Goal: Task Accomplishment & Management: Manage account settings

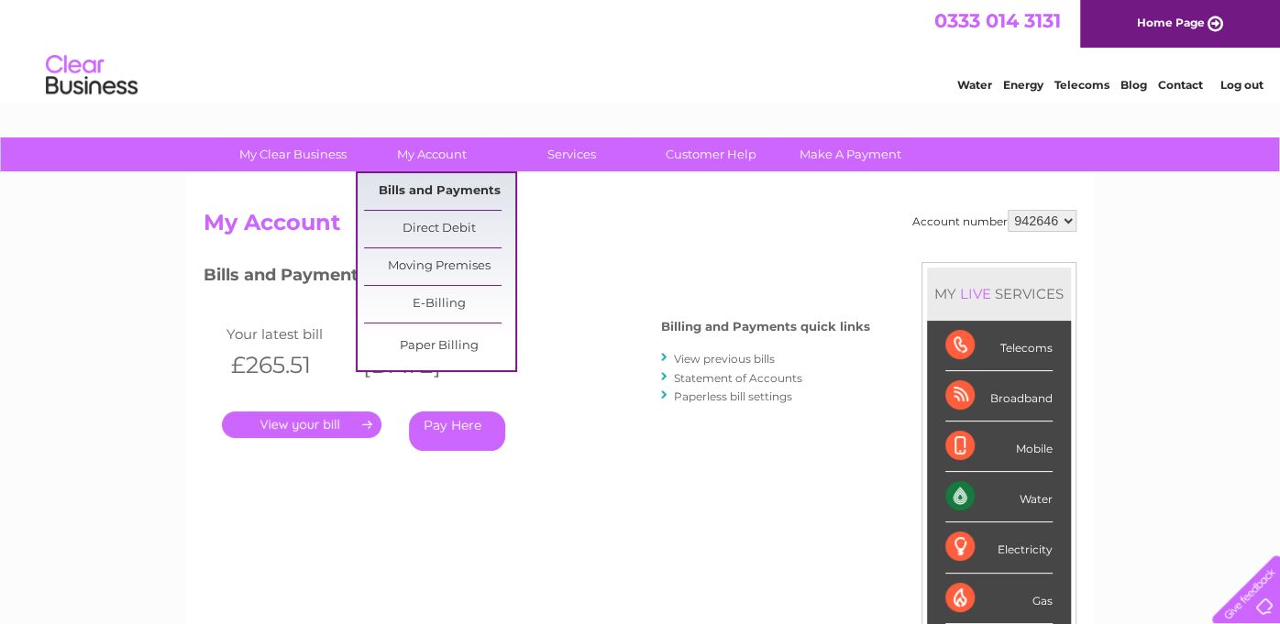
click at [413, 194] on link "Bills and Payments" at bounding box center [439, 191] width 151 height 37
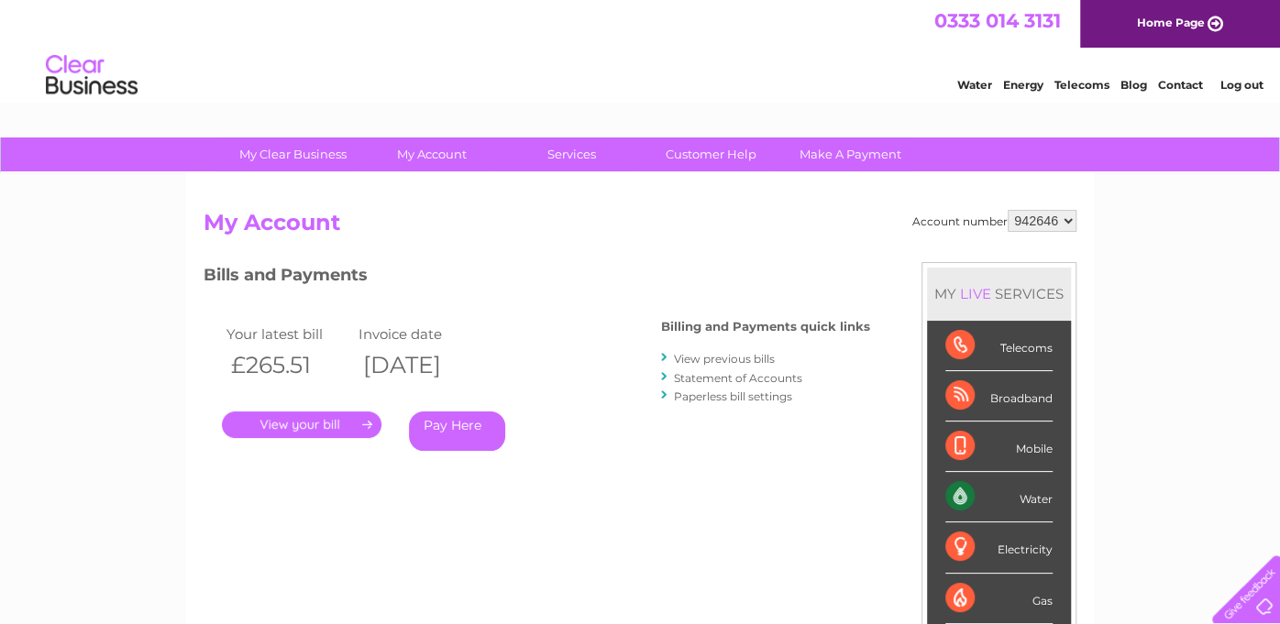
click at [1230, 85] on link "Log out" at bounding box center [1240, 85] width 43 height 14
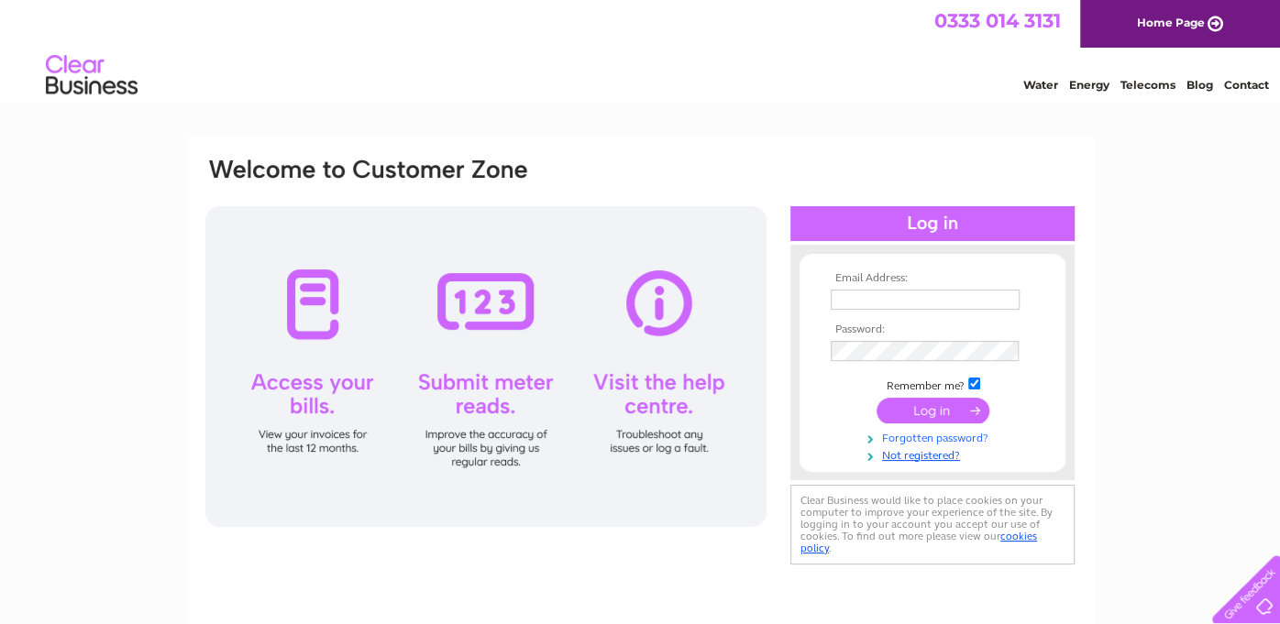
type input "[EMAIL_ADDRESS][PERSON_NAME][DOMAIN_NAME]"
click at [922, 439] on link "Forgotten password?" at bounding box center [935, 436] width 208 height 17
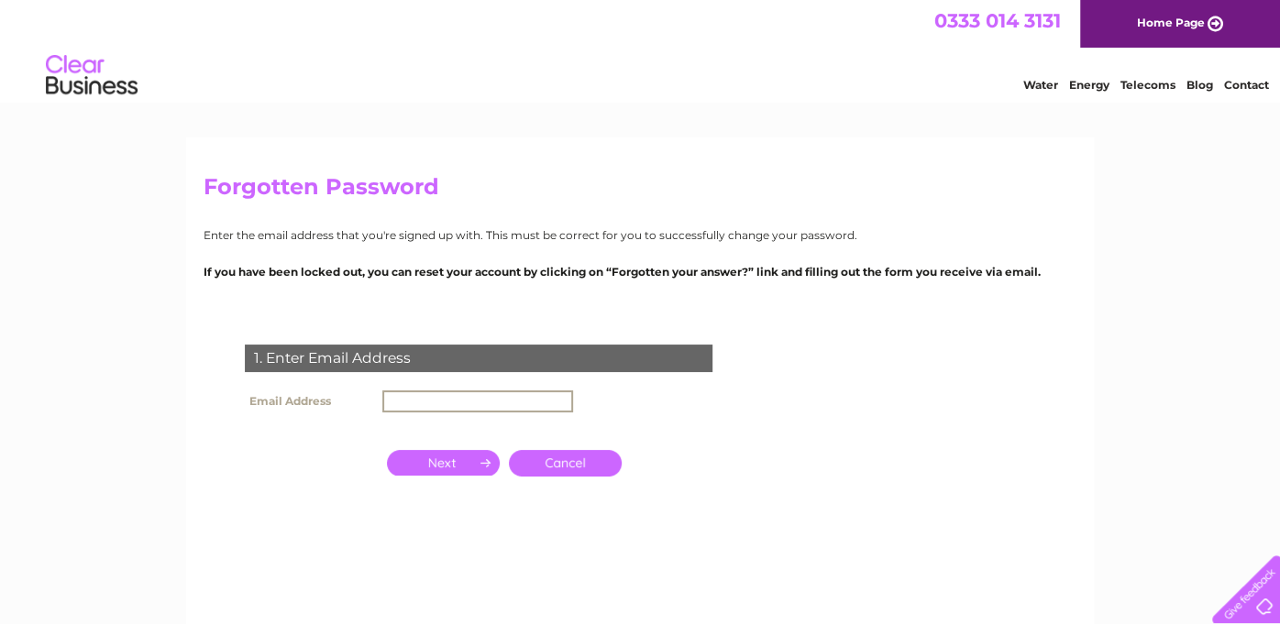
click at [394, 400] on input "text" at bounding box center [477, 402] width 191 height 22
type input "leyla.tajeddini@cromdale.com"
click at [449, 465] on input "button" at bounding box center [443, 463] width 113 height 26
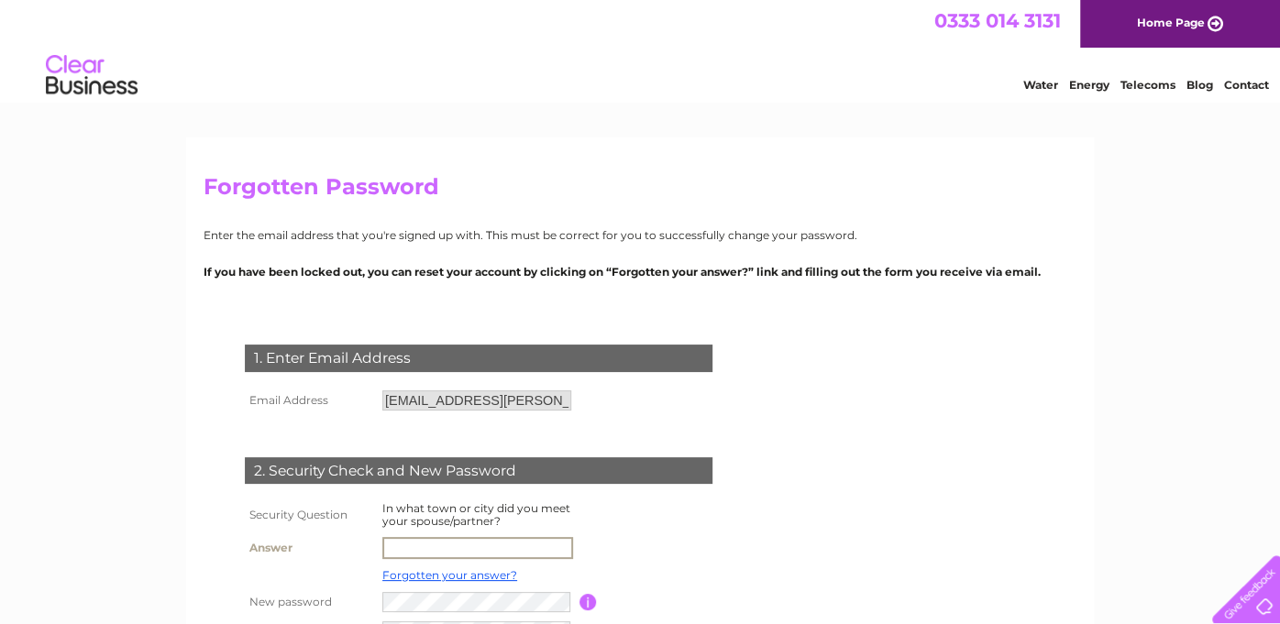
click at [392, 547] on input "text" at bounding box center [477, 548] width 191 height 22
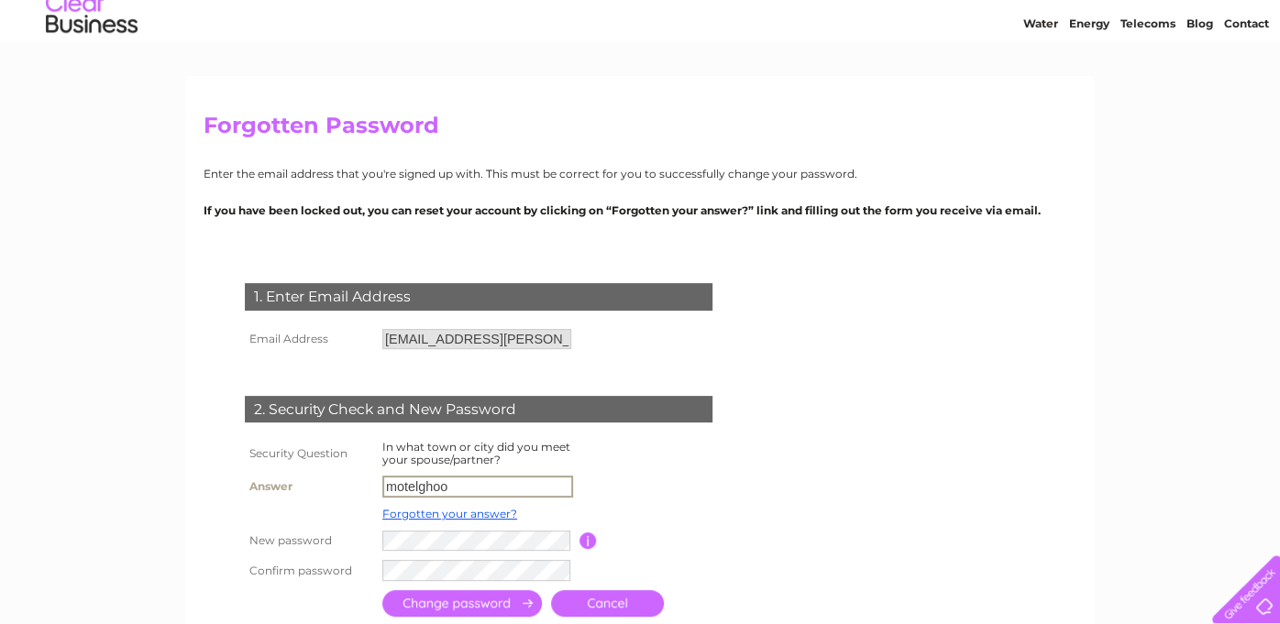
scroll to position [91, 0]
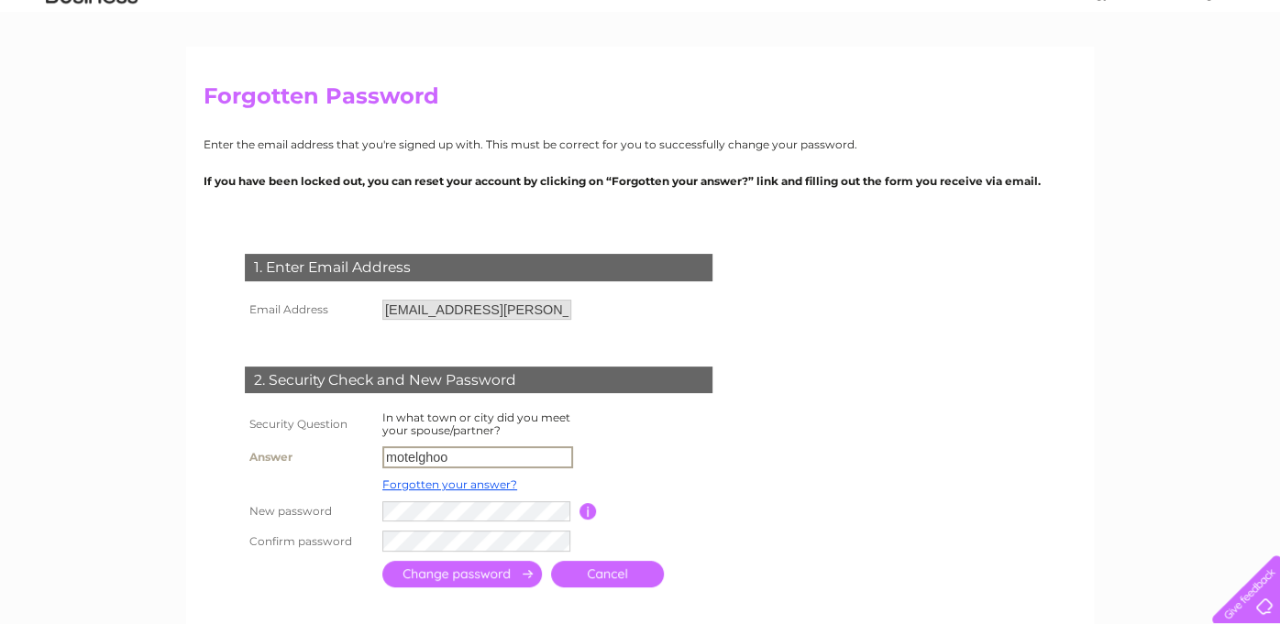
type input "motelghoo"
click at [467, 569] on input "submit" at bounding box center [462, 572] width 160 height 27
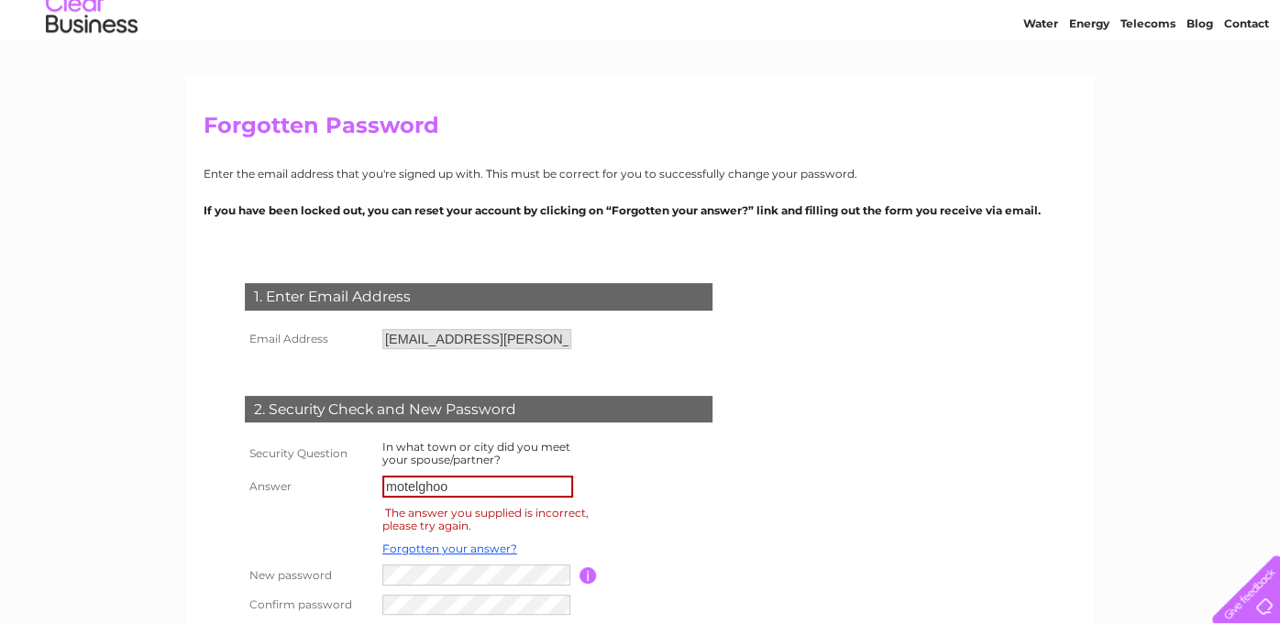
scroll to position [91, 0]
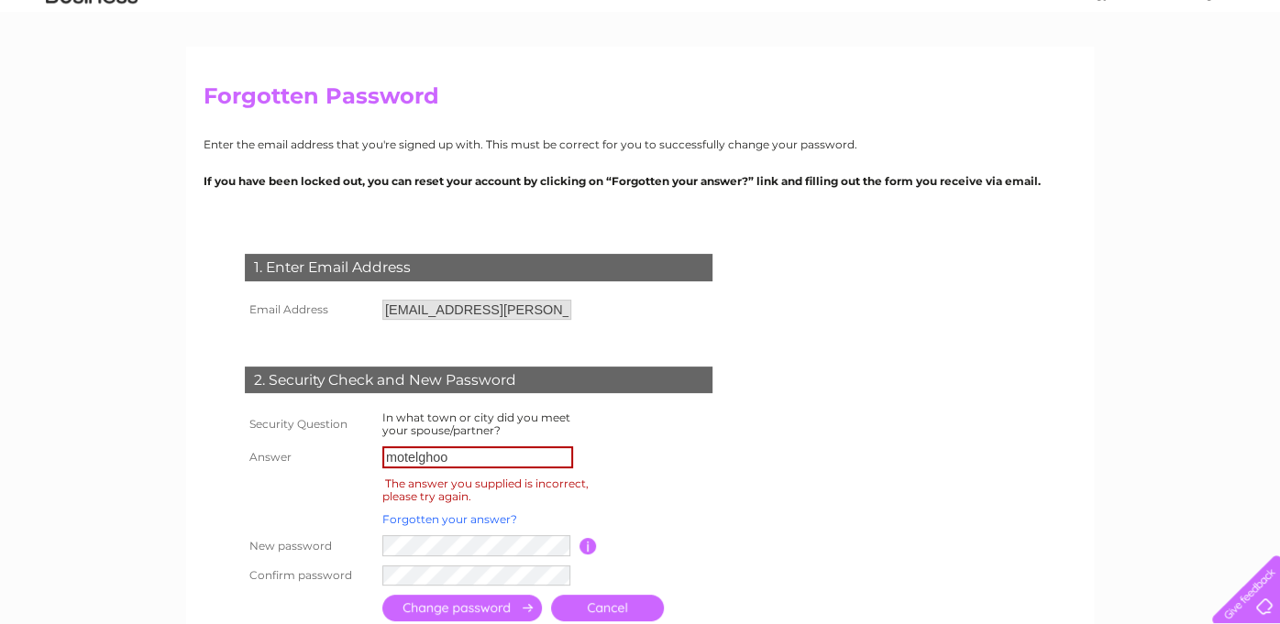
click at [462, 518] on link "Forgotten your answer?" at bounding box center [449, 519] width 135 height 14
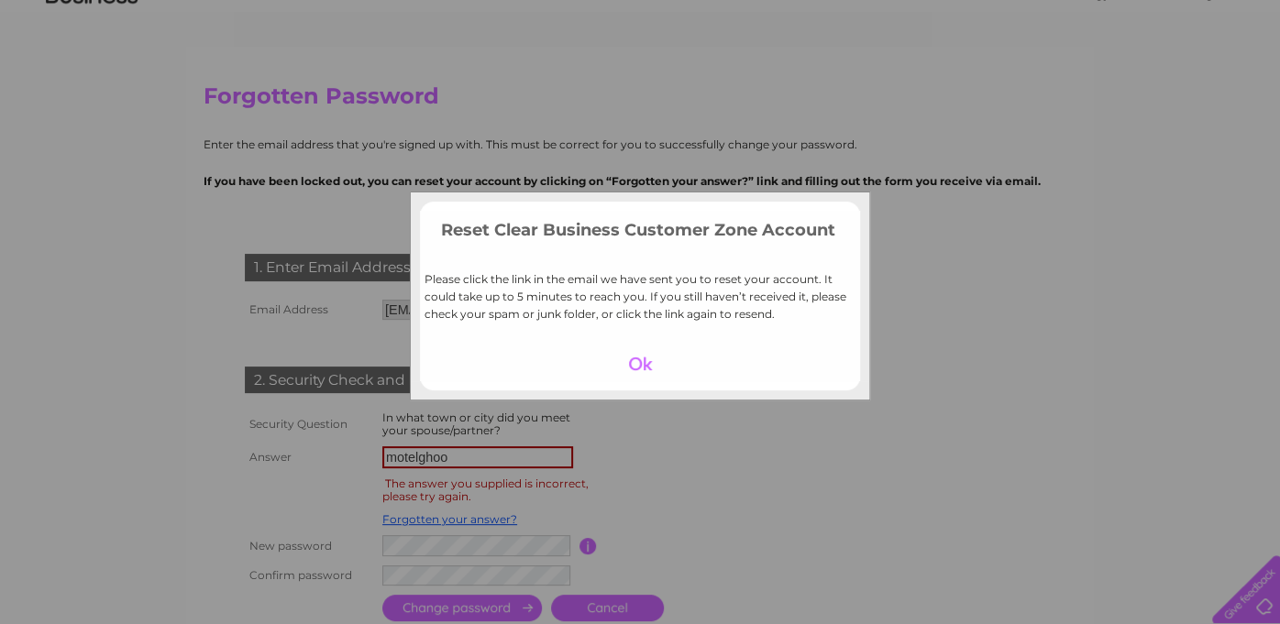
click at [634, 359] on div at bounding box center [640, 364] width 113 height 26
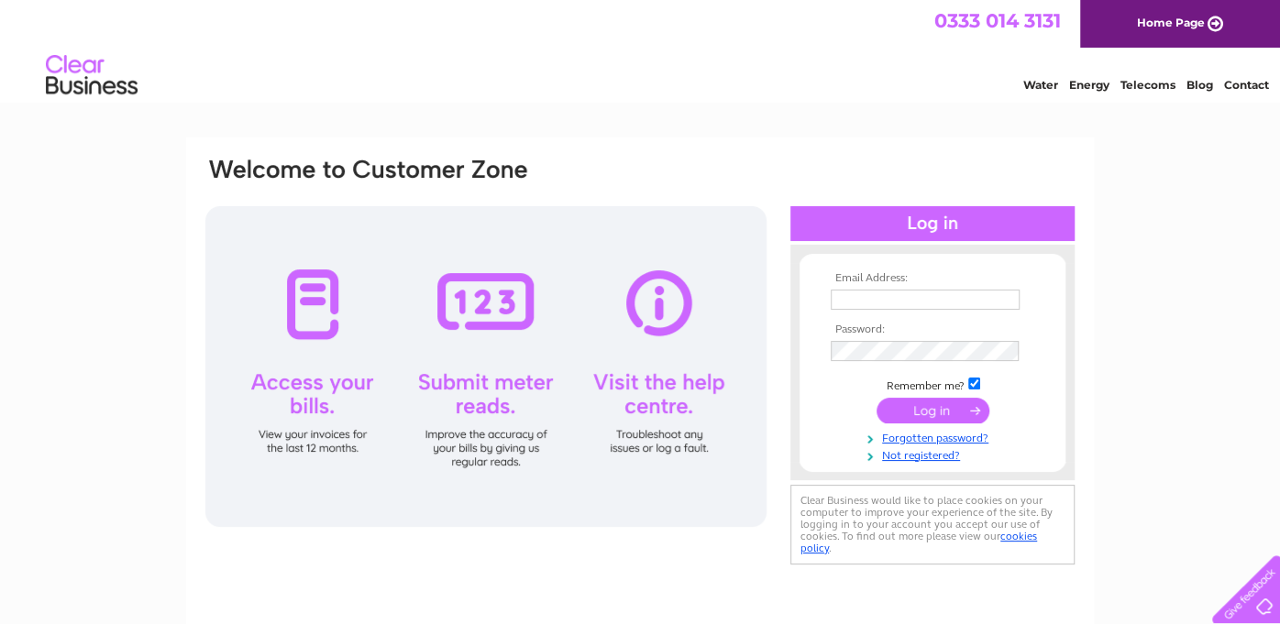
type input "[EMAIL_ADDRESS][PERSON_NAME][DOMAIN_NAME]"
click at [771, 345] on div "Email Address: [EMAIL_ADDRESS][PERSON_NAME][DOMAIN_NAME] Password:" at bounding box center [640, 363] width 873 height 415
click at [876, 399] on input "submit" at bounding box center [932, 412] width 113 height 26
